Goal: Task Accomplishment & Management: Complete application form

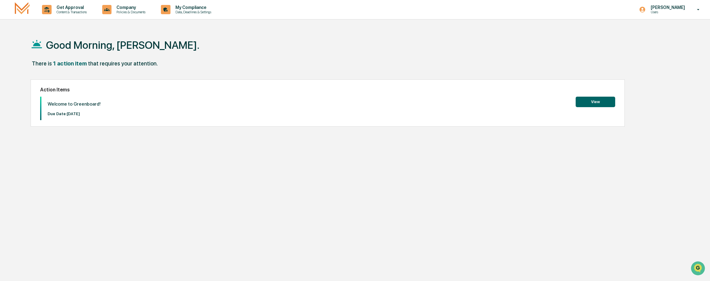
click at [588, 105] on button "View" at bounding box center [596, 102] width 40 height 10
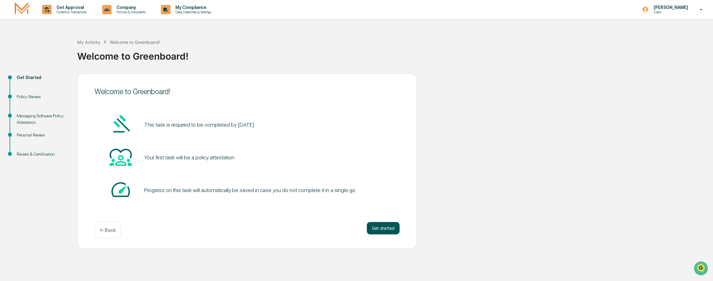
click at [384, 233] on button "Get started" at bounding box center [383, 228] width 33 height 12
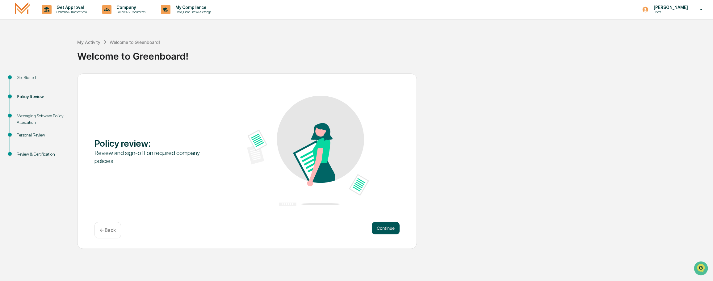
click at [384, 229] on button "Continue" at bounding box center [386, 228] width 28 height 12
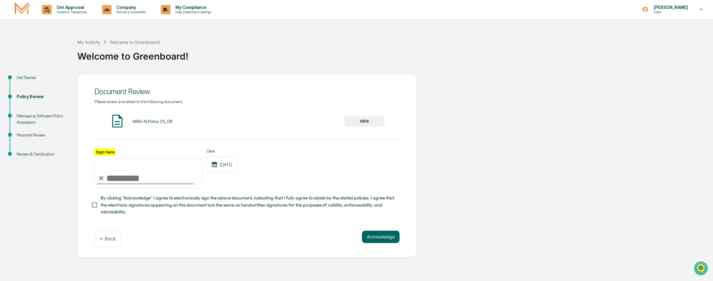
click at [127, 178] on input "Sign here" at bounding box center [148, 174] width 108 height 30
type input "**********"
click at [274, 213] on label "By clicking "Acknowledge" I agree to electronically sign the above document, in…" at bounding box center [243, 205] width 304 height 21
click at [389, 238] on button "Acknowledge" at bounding box center [381, 237] width 38 height 12
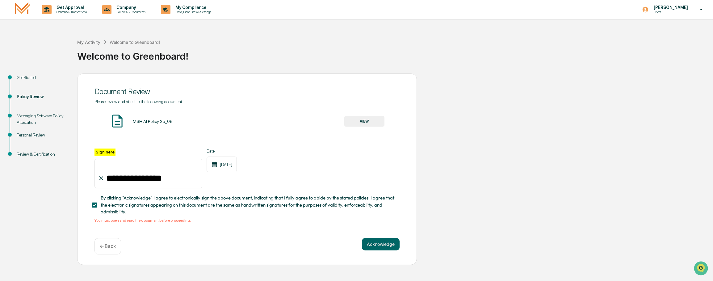
click at [357, 122] on button "VIEW" at bounding box center [364, 121] width 40 height 10
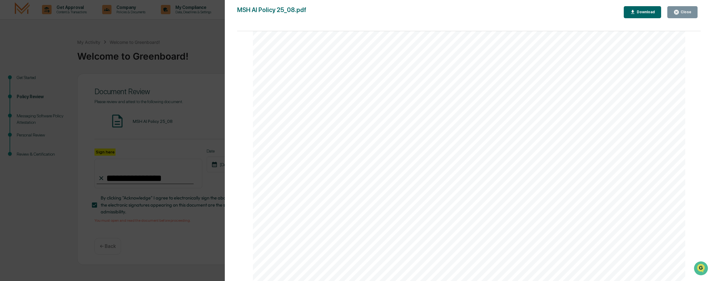
scroll to position [1484, 0]
click at [690, 16] on button "Close" at bounding box center [682, 12] width 30 height 12
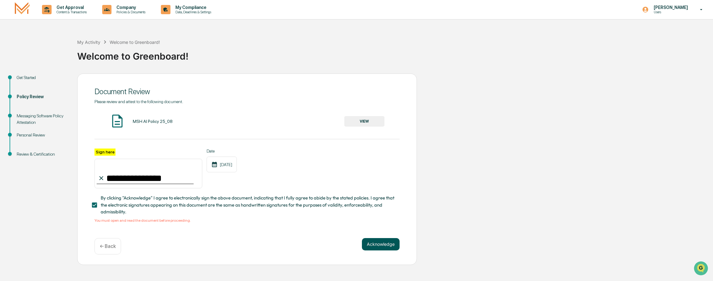
click at [377, 245] on button "Acknowledge" at bounding box center [381, 244] width 38 height 12
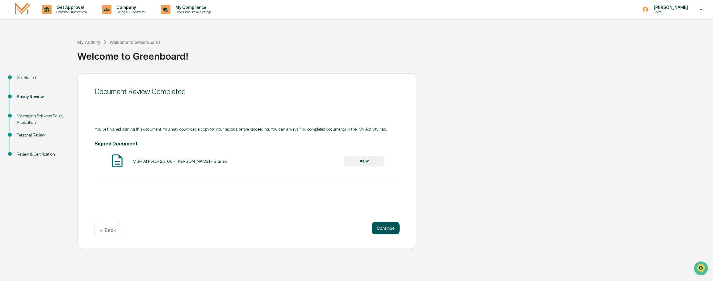
click at [383, 226] on button "Continue" at bounding box center [386, 228] width 28 height 12
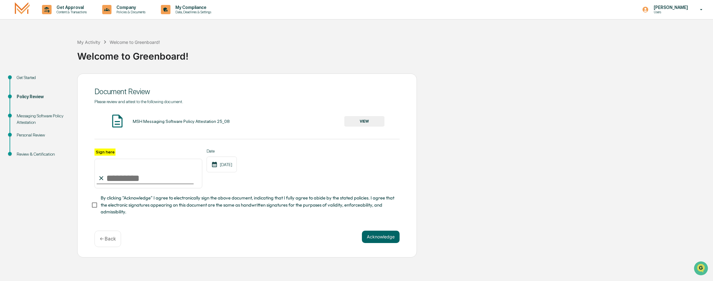
click at [368, 123] on button "VIEW" at bounding box center [364, 121] width 40 height 10
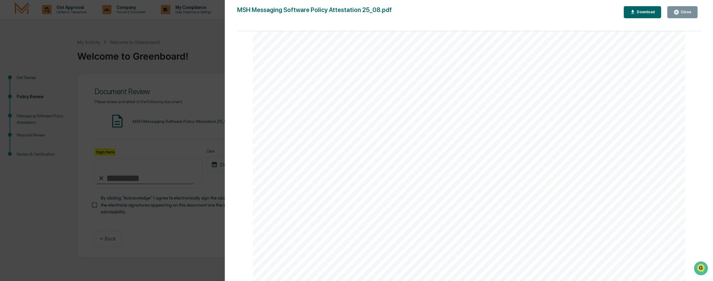
click at [204, 51] on div "Version History [DATE] 02:15 PM [PERSON_NAME] MSH Messaging Software Policy Att…" at bounding box center [356, 140] width 713 height 281
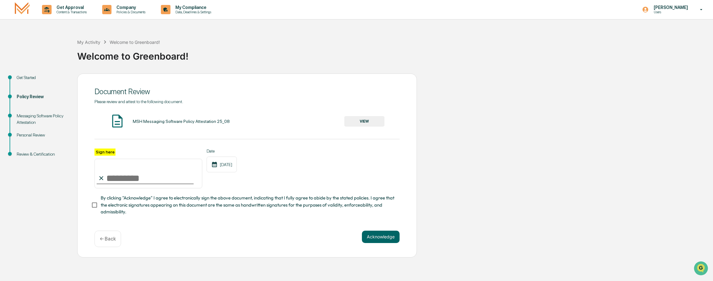
click at [131, 182] on input "Sign here" at bounding box center [148, 174] width 108 height 30
type input "**********"
click at [375, 240] on button "Acknowledge" at bounding box center [381, 237] width 38 height 12
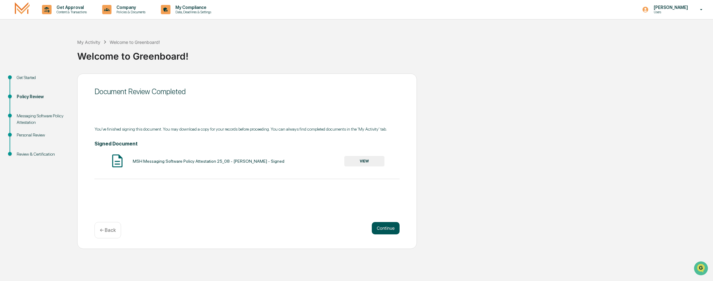
click at [385, 229] on button "Continue" at bounding box center [386, 228] width 28 height 12
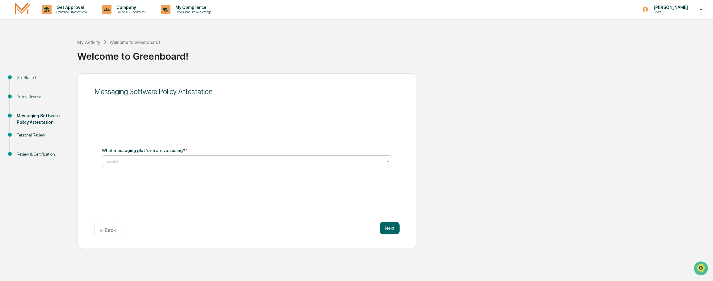
click at [241, 163] on div at bounding box center [245, 161] width 276 height 6
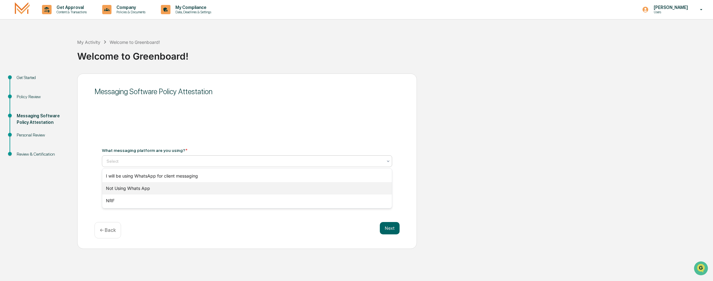
click at [229, 187] on div "Not Using Whats App" at bounding box center [247, 188] width 290 height 12
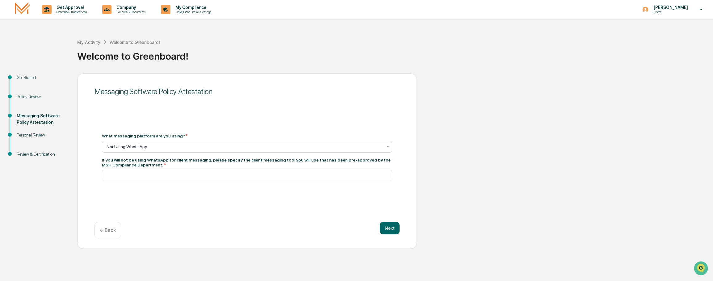
click at [244, 153] on div "What messaging platform are you using? * option Not Using Whats App, selected. …" at bounding box center [247, 157] width 290 height 48
click at [246, 149] on div at bounding box center [245, 147] width 276 height 6
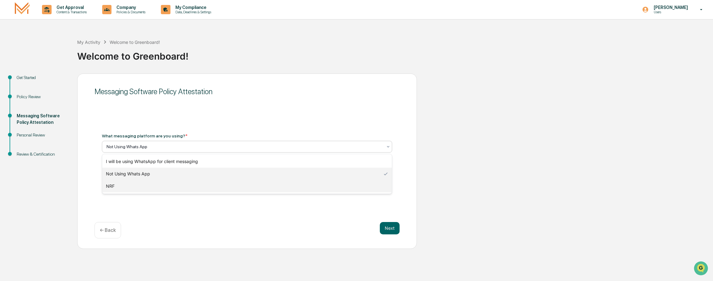
click at [221, 189] on div "NRF" at bounding box center [247, 186] width 290 height 12
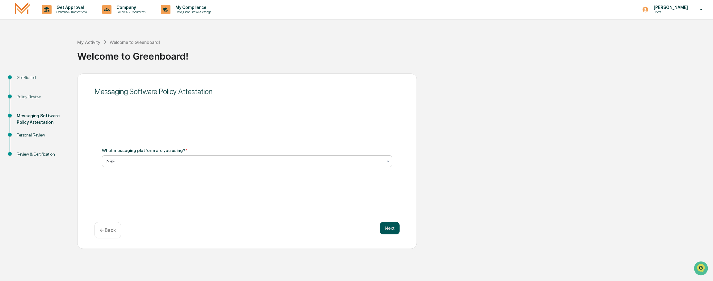
click at [385, 225] on button "Next" at bounding box center [390, 228] width 20 height 12
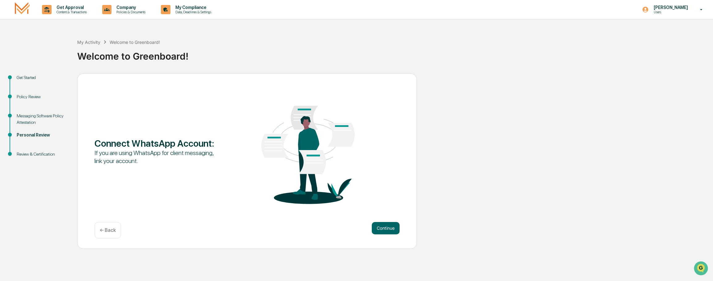
click at [111, 231] on p "← Back" at bounding box center [108, 230] width 16 height 6
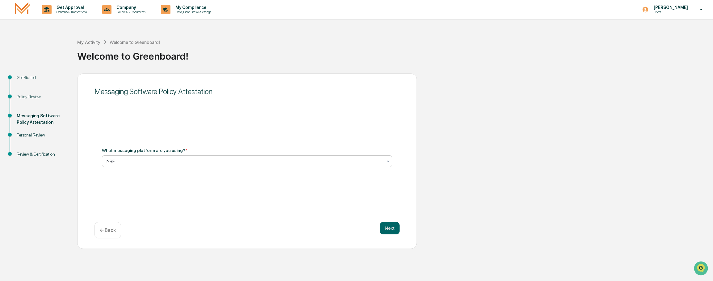
click at [169, 157] on div "NRF" at bounding box center [244, 161] width 282 height 9
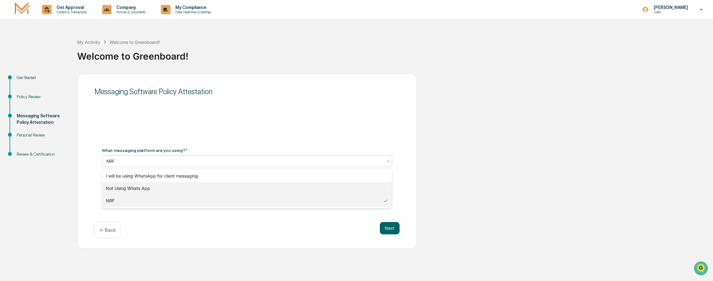
click at [169, 186] on div "Not Using Whats App" at bounding box center [247, 188] width 290 height 12
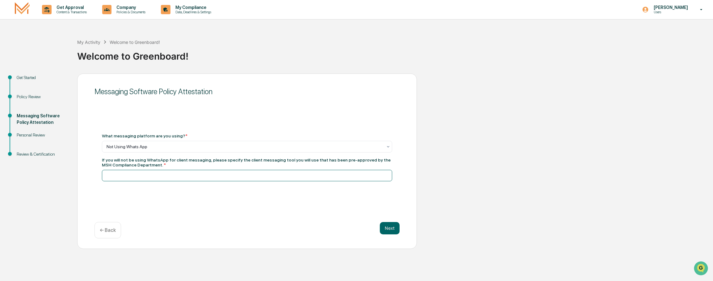
click at [204, 176] on input at bounding box center [247, 175] width 290 height 11
type input "**********"
click at [394, 229] on button "Next" at bounding box center [390, 228] width 20 height 12
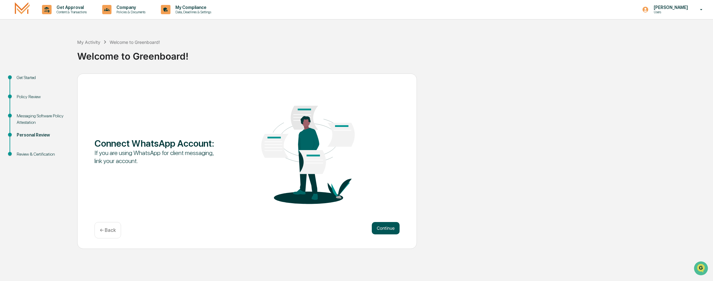
click at [382, 229] on button "Continue" at bounding box center [386, 228] width 28 height 12
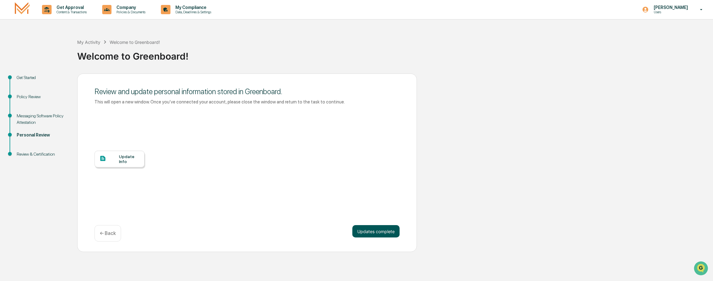
click at [372, 230] on button "Updates complete" at bounding box center [375, 231] width 47 height 12
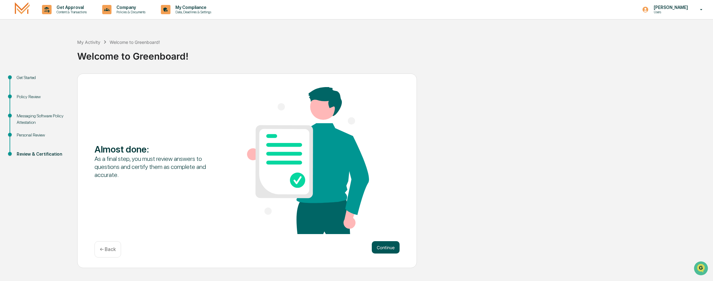
click at [384, 245] on button "Continue" at bounding box center [386, 247] width 28 height 12
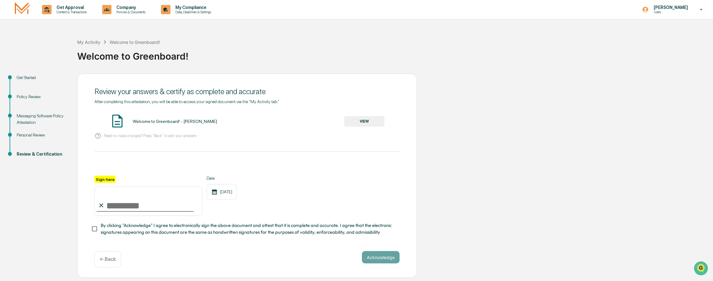
click at [367, 122] on button "VIEW" at bounding box center [364, 121] width 40 height 10
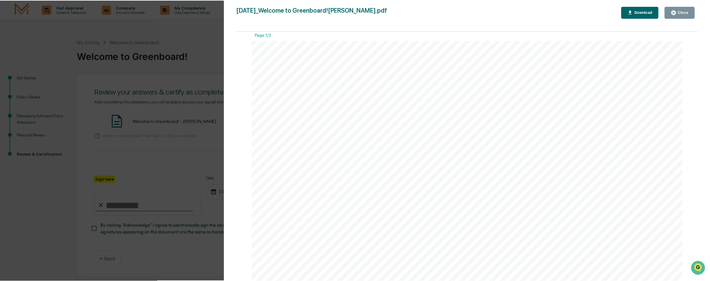
scroll to position [0, 0]
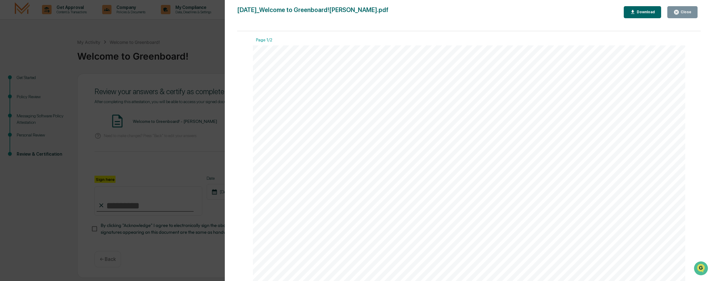
click at [206, 61] on div "Version History [DATE] 04:05 PM [PERSON_NAME] [DATE]_Welcome to Greenboard![PER…" at bounding box center [356, 140] width 713 height 281
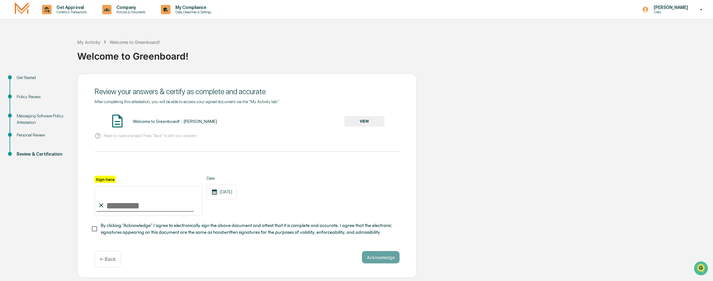
click at [128, 202] on input "Sign here" at bounding box center [148, 201] width 108 height 30
type input "**********"
click at [393, 259] on button "Acknowledge" at bounding box center [381, 257] width 38 height 12
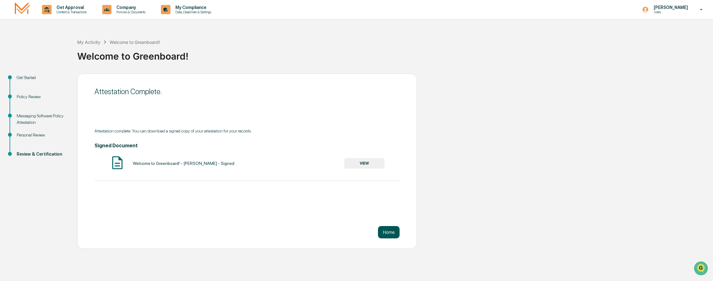
click at [385, 233] on button "Home" at bounding box center [389, 232] width 22 height 12
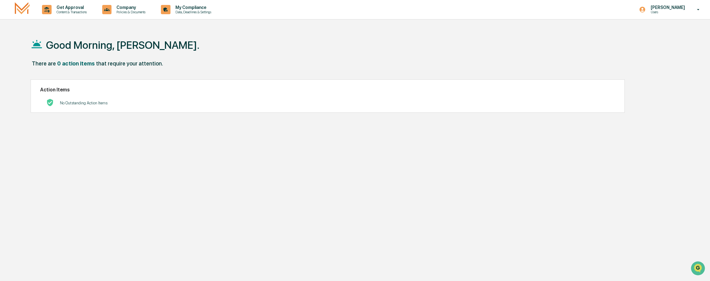
click at [27, 8] on img at bounding box center [22, 9] width 15 height 15
